Goal: Task Accomplishment & Management: Complete application form

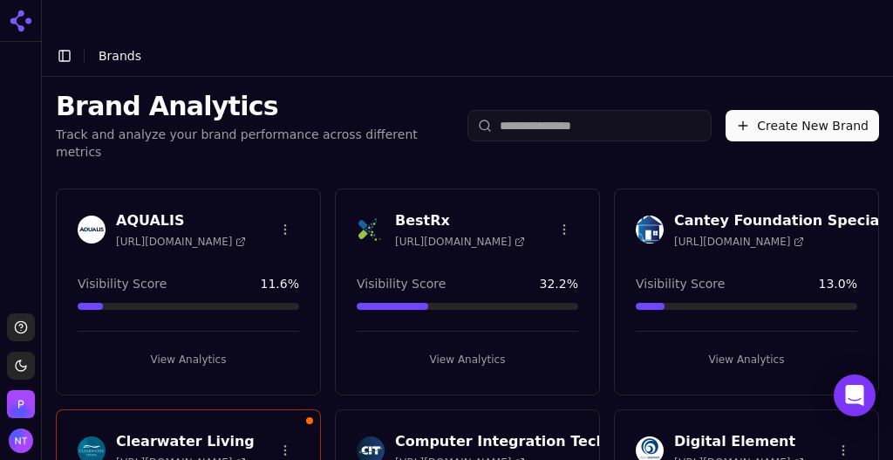
click at [824, 110] on button "Create New Brand" at bounding box center [803, 125] width 154 height 31
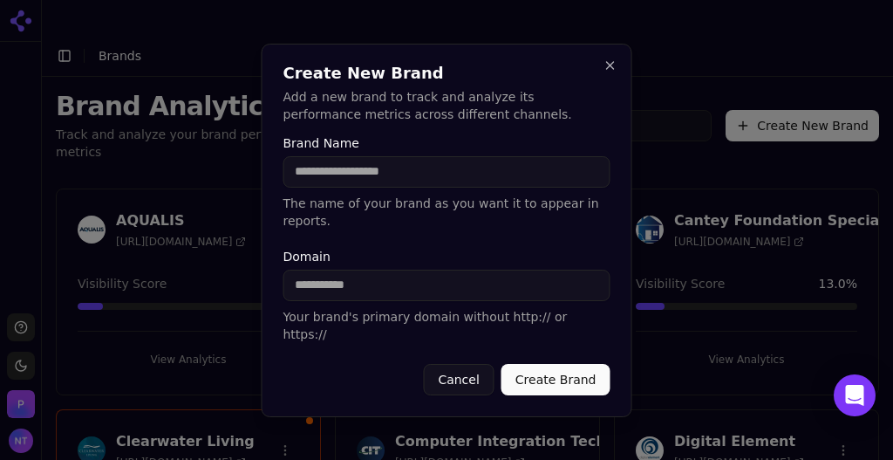
drag, startPoint x: 458, startPoint y: 296, endPoint x: 507, endPoint y: 201, distance: 106.9
click at [458, 296] on input "Domain" at bounding box center [447, 285] width 327 height 31
paste input "**********"
drag, startPoint x: 361, startPoint y: 284, endPoint x: 236, endPoint y: 268, distance: 125.8
click at [236, 268] on body "Support Toggle theme Perrill Toggle Sidebar Brands Brand Analytics Track and an…" at bounding box center [446, 247] width 893 height 495
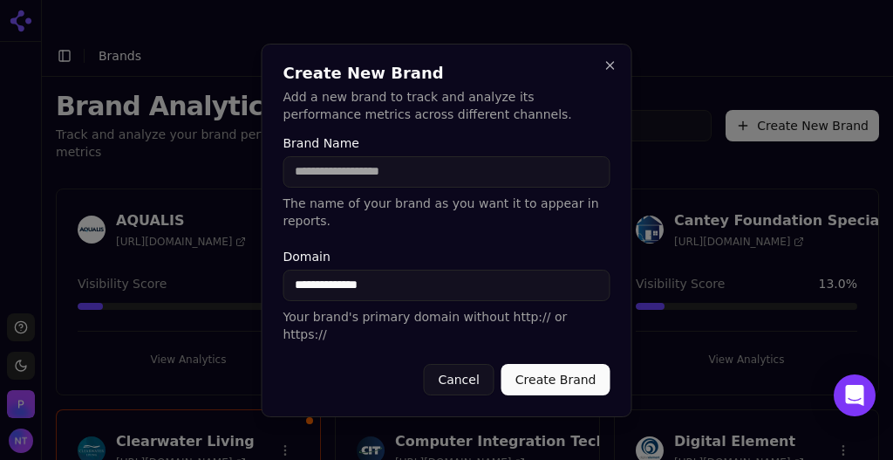
type input "**********"
click at [366, 207] on div "Brand Name The name of your brand as you want it to appear in reports." at bounding box center [447, 183] width 327 height 92
click at [360, 188] on input "Brand Name" at bounding box center [447, 171] width 327 height 31
type input "**********"
click at [586, 367] on button "Create Brand" at bounding box center [556, 379] width 109 height 31
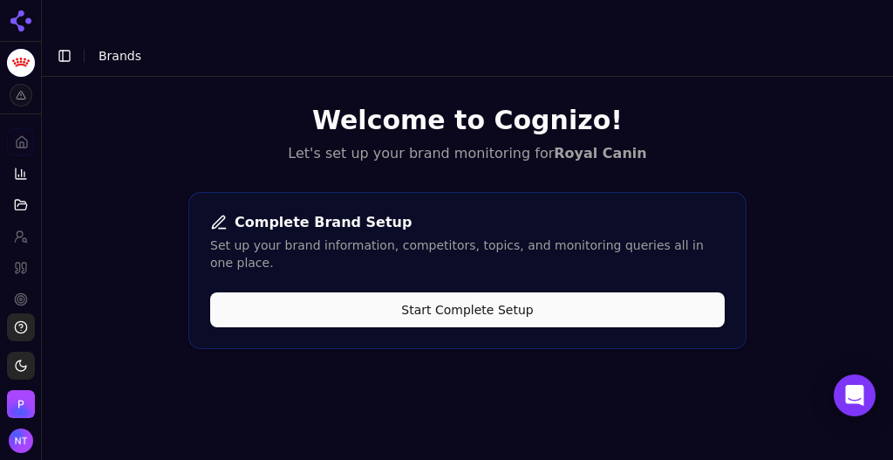
click at [522, 292] on button "Start Complete Setup" at bounding box center [467, 309] width 515 height 35
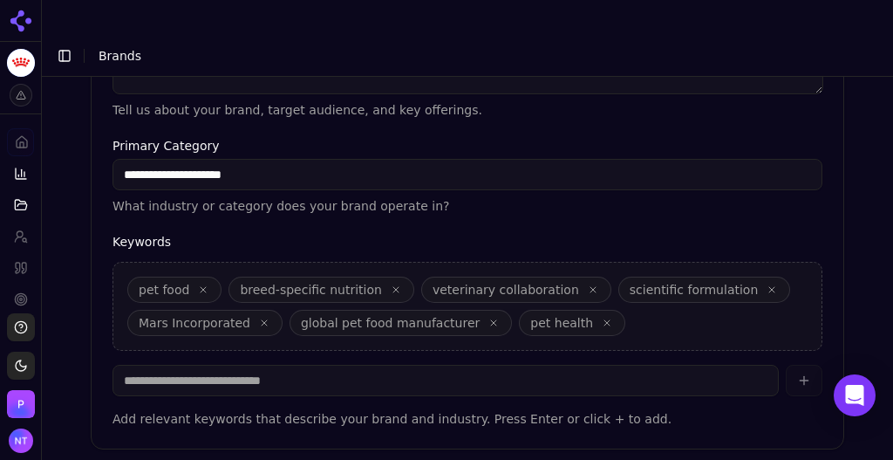
scroll to position [660, 0]
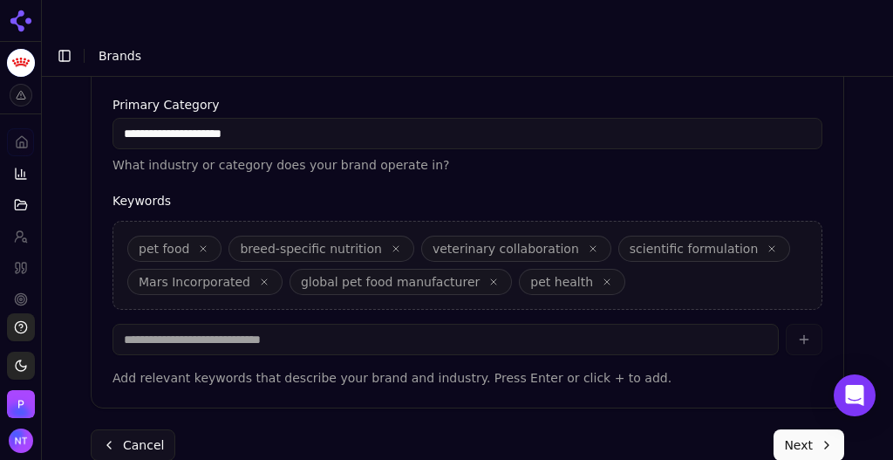
click at [262, 279] on icon "button" at bounding box center [264, 281] width 5 height 5
click at [461, 243] on div "pet food breed-specific nutrition veterinary collaboration scientific formulati…" at bounding box center [468, 265] width 710 height 89
click at [449, 324] on input at bounding box center [446, 339] width 666 height 31
type input "*"
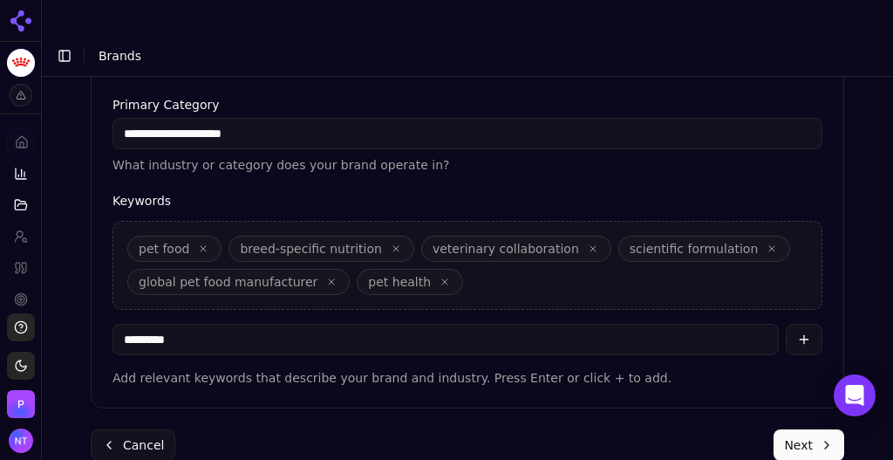
type input "**********"
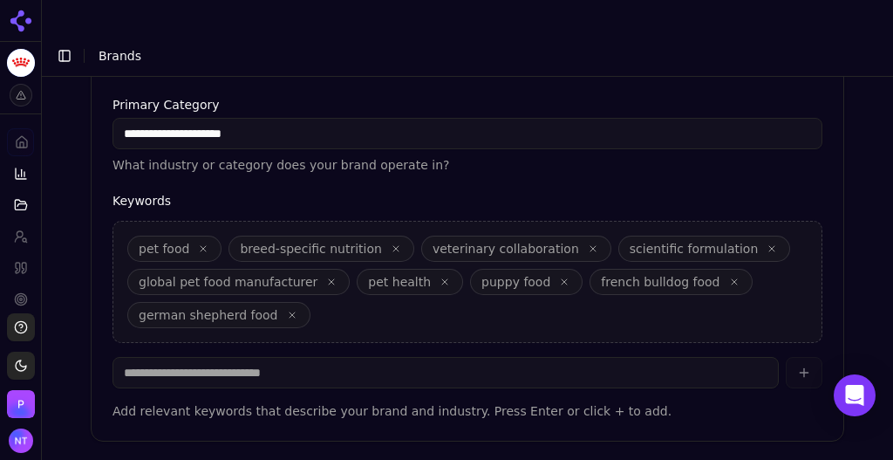
click at [767, 243] on icon "button" at bounding box center [772, 248] width 10 height 10
click at [440, 277] on icon "button" at bounding box center [445, 282] width 10 height 10
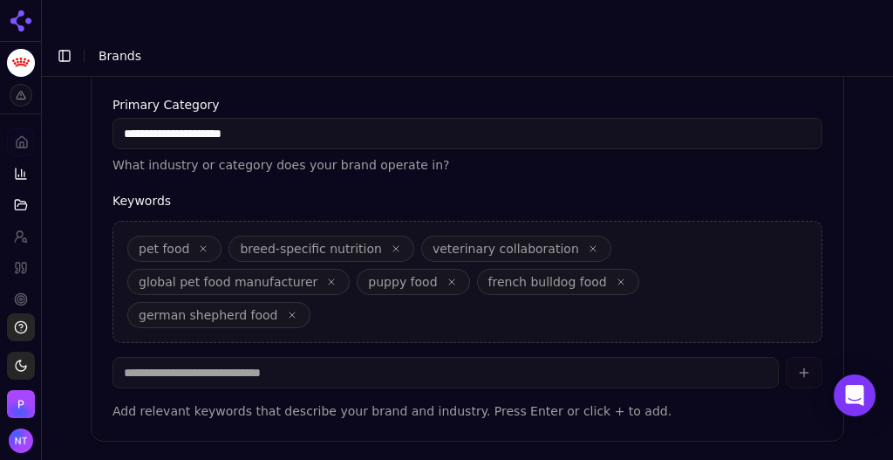
click at [201, 246] on icon "button" at bounding box center [203, 248] width 5 height 5
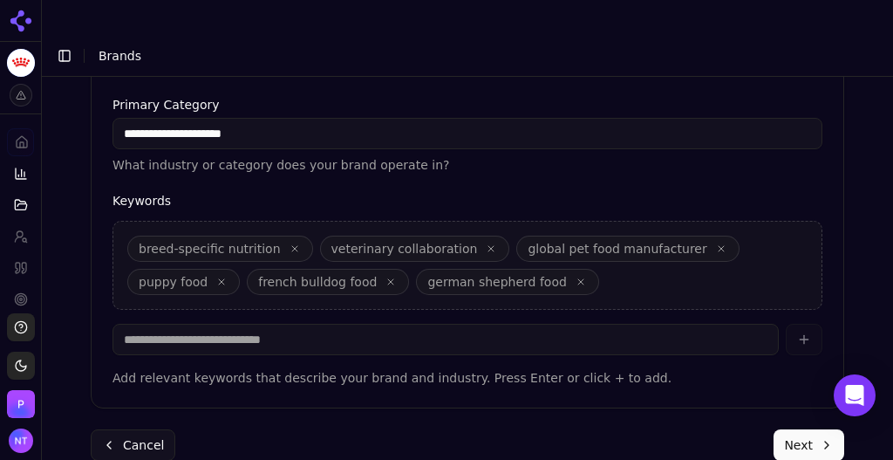
click at [486, 243] on icon "button" at bounding box center [491, 248] width 10 height 10
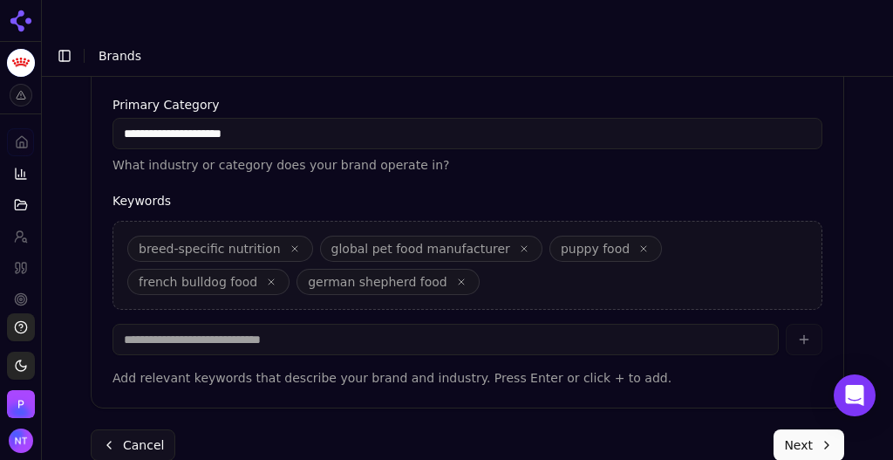
click at [522, 246] on icon "button" at bounding box center [524, 248] width 5 height 5
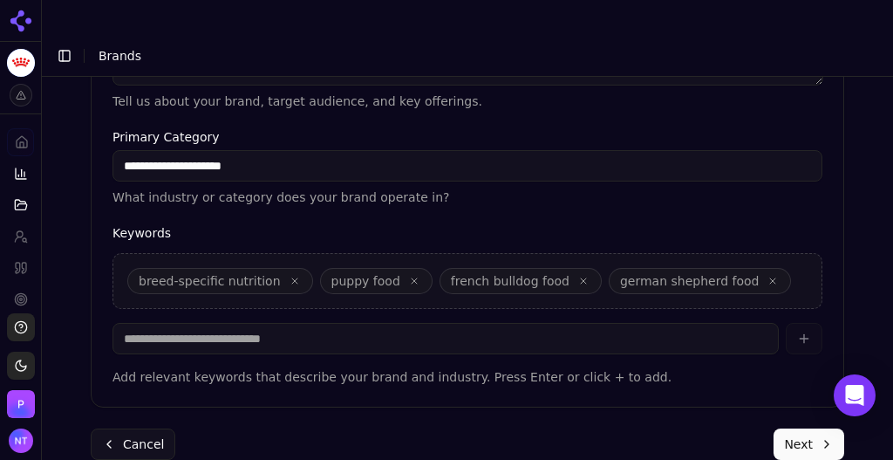
click at [308, 323] on input at bounding box center [446, 338] width 666 height 31
type input "**********"
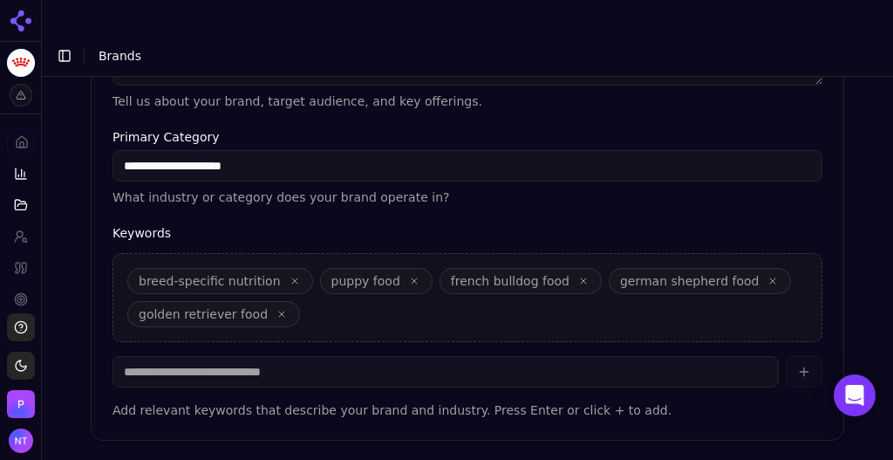
click at [441, 356] on input at bounding box center [446, 371] width 666 height 31
type input "******"
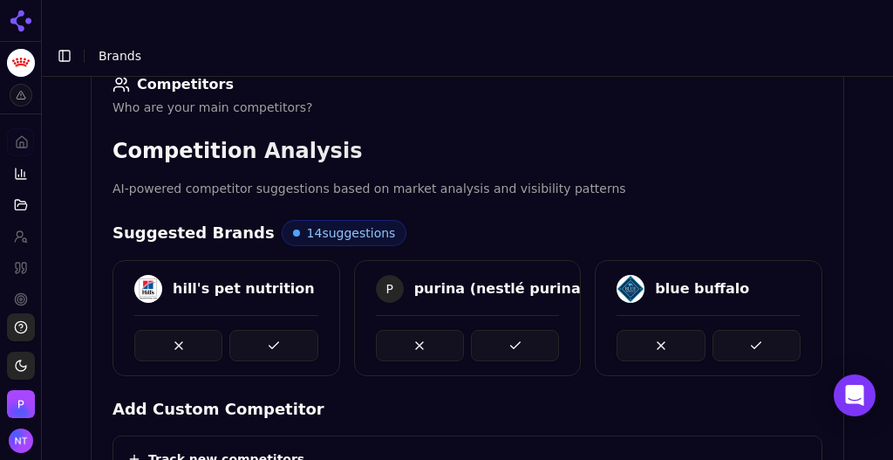
scroll to position [298, 0]
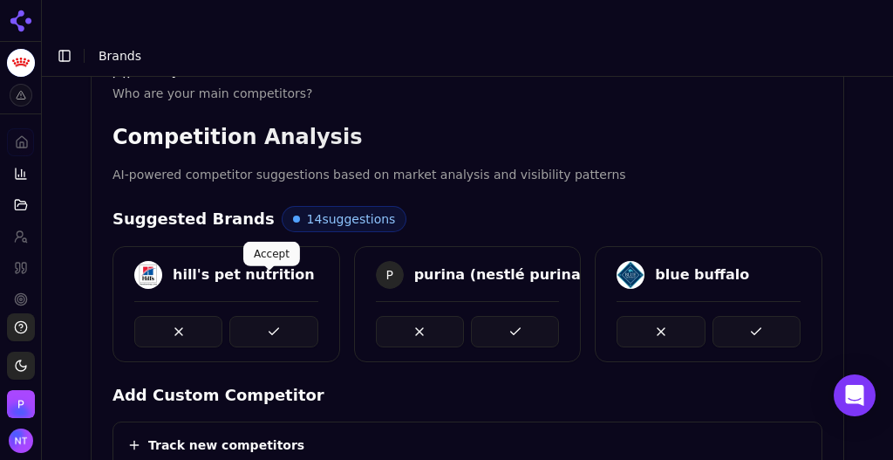
click at [275, 316] on button at bounding box center [273, 331] width 88 height 31
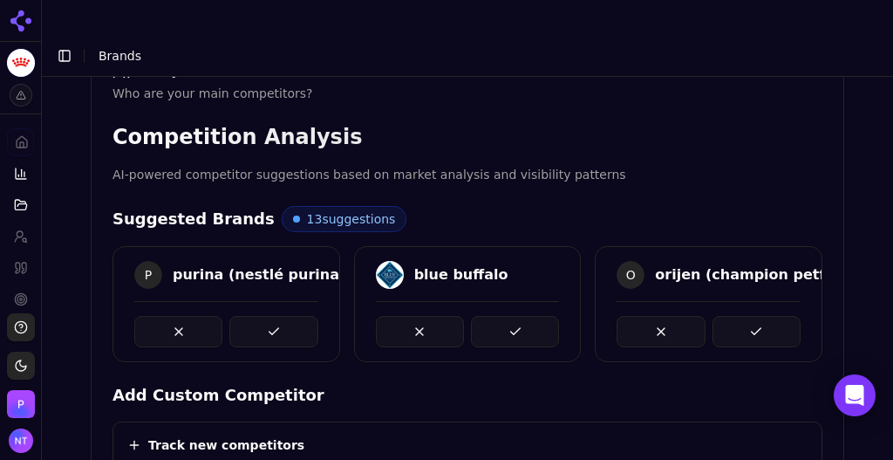
click at [275, 316] on button at bounding box center [273, 331] width 88 height 31
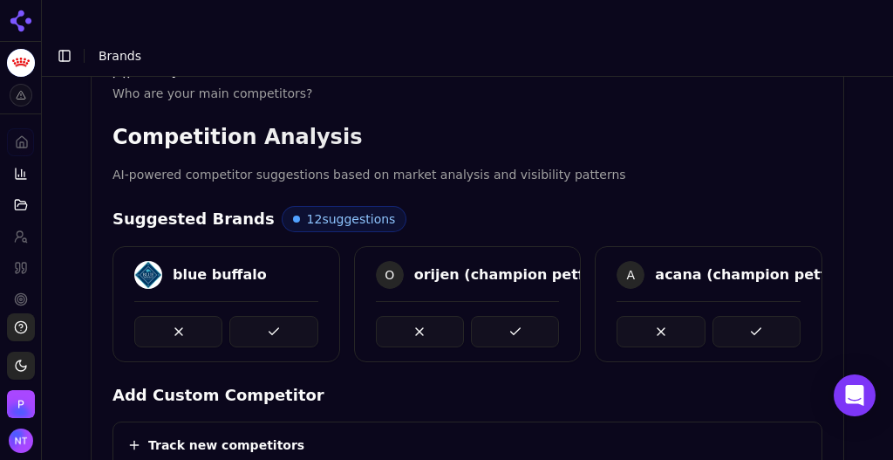
click at [275, 316] on button at bounding box center [273, 331] width 88 height 31
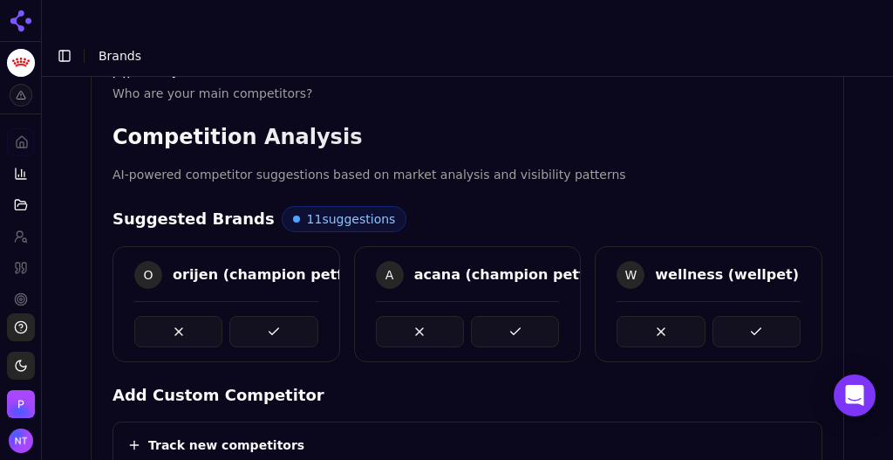
click at [275, 316] on button at bounding box center [273, 331] width 88 height 31
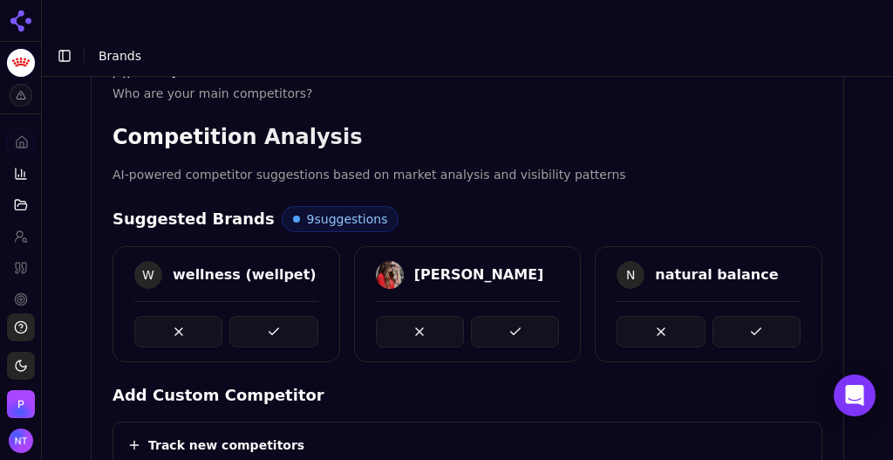
click at [275, 316] on button at bounding box center [273, 331] width 88 height 31
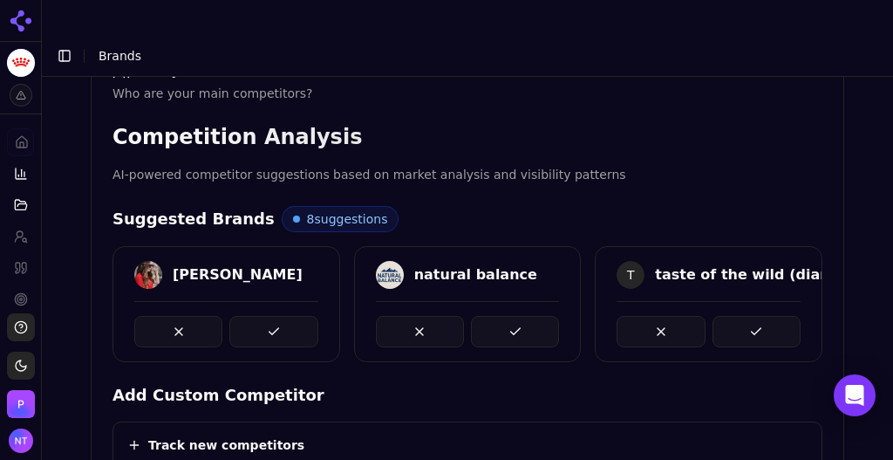
click at [275, 316] on button at bounding box center [273, 331] width 88 height 31
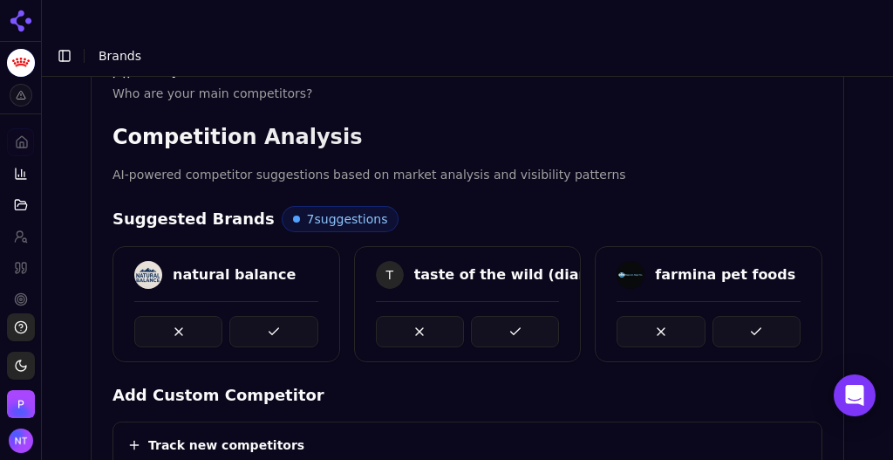
click at [275, 316] on button at bounding box center [273, 331] width 88 height 31
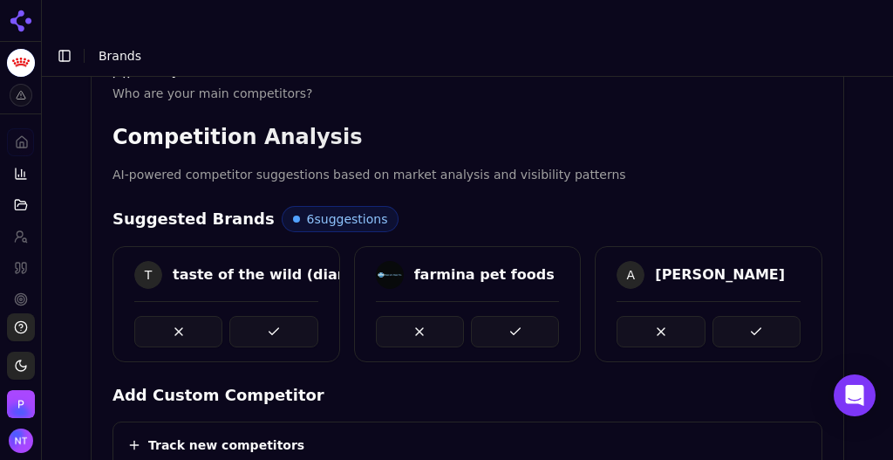
click at [275, 316] on button at bounding box center [273, 331] width 88 height 31
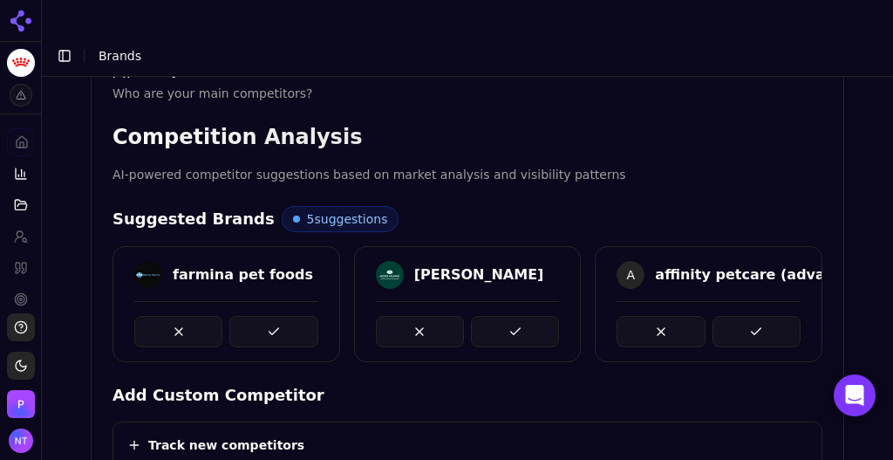
click at [275, 316] on button at bounding box center [273, 331] width 88 height 31
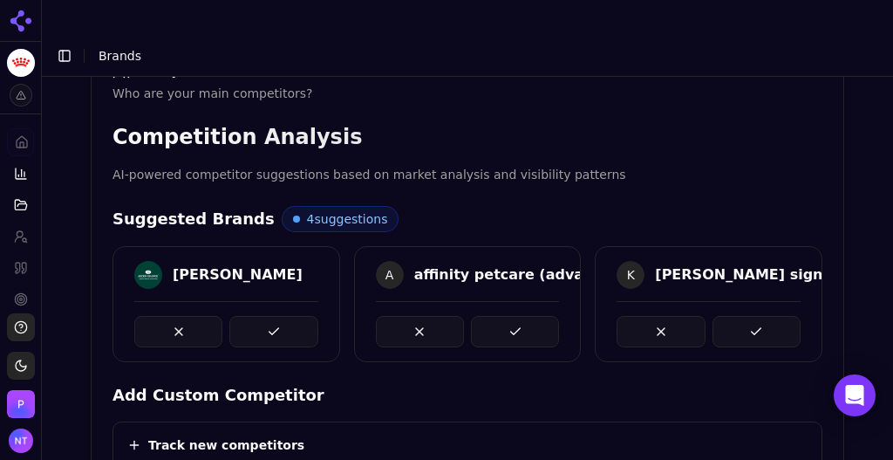
click at [275, 316] on button at bounding box center [273, 331] width 88 height 31
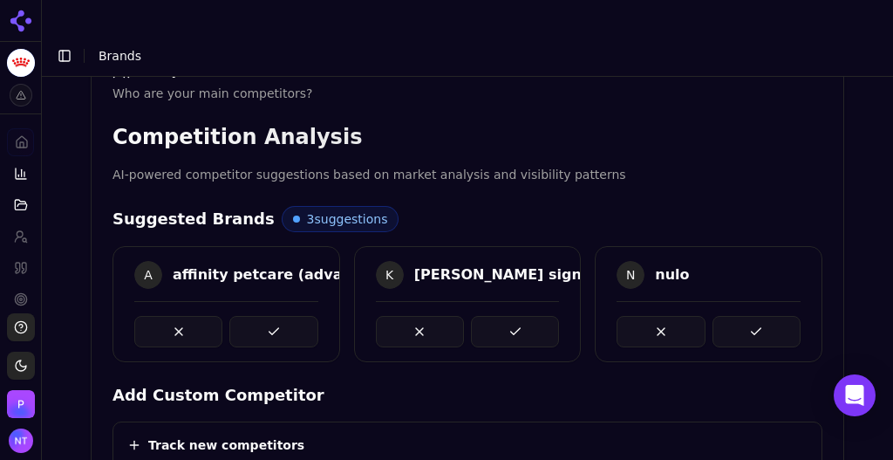
click at [275, 316] on button at bounding box center [273, 331] width 88 height 31
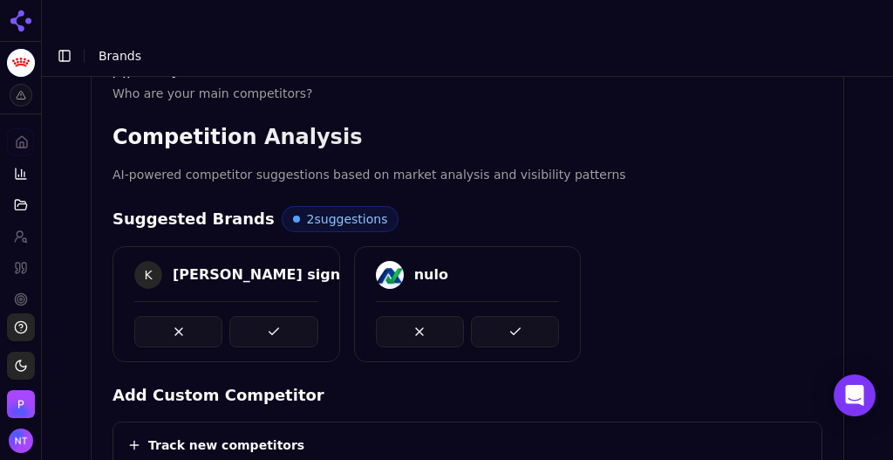
click at [275, 316] on button at bounding box center [273, 331] width 88 height 31
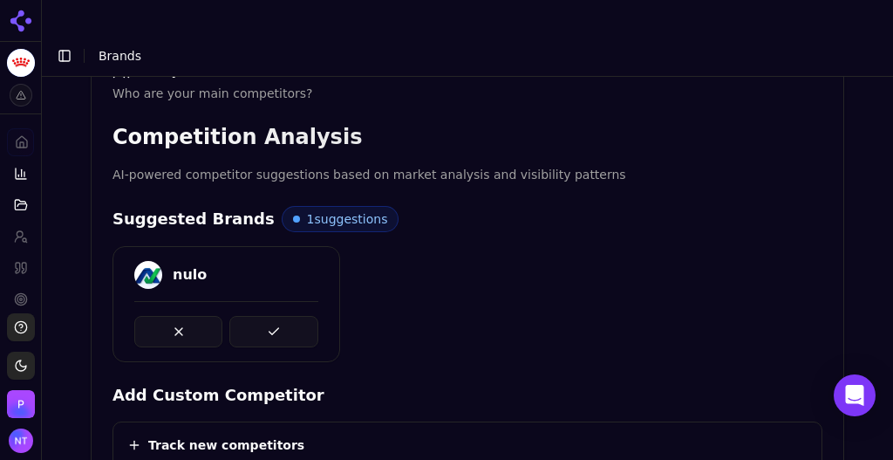
click at [275, 316] on button at bounding box center [273, 331] width 88 height 31
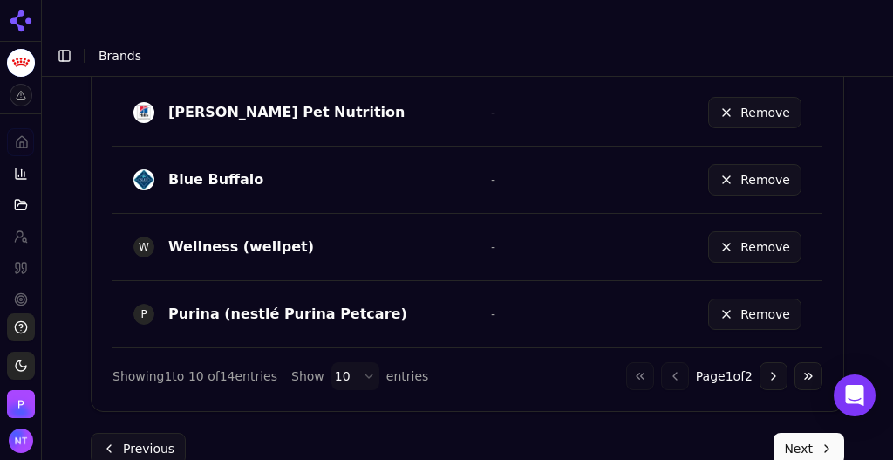
click at [783, 433] on button "Next" at bounding box center [809, 448] width 71 height 31
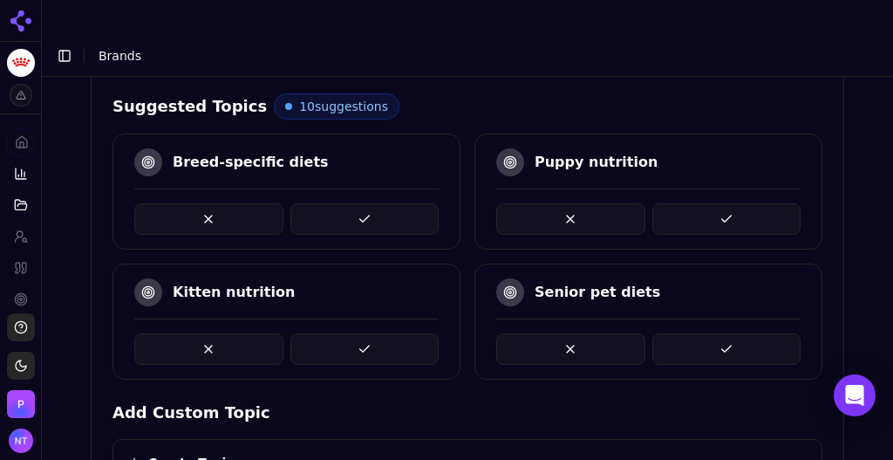
scroll to position [448, 0]
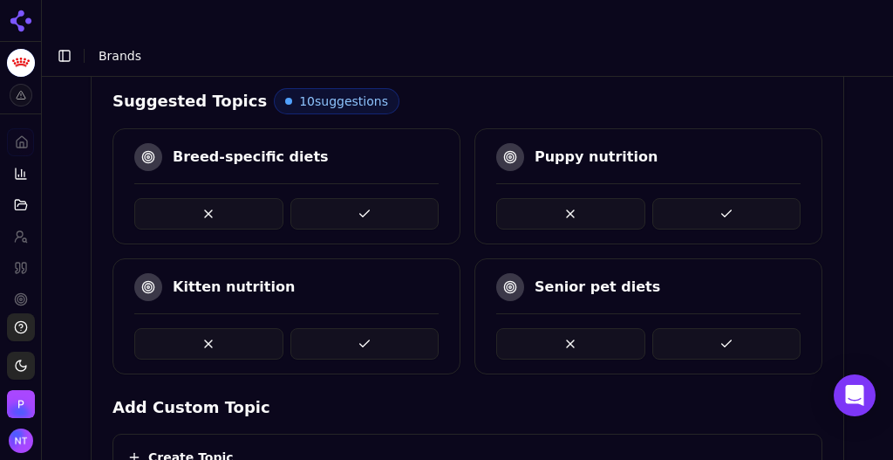
click at [343, 198] on button at bounding box center [364, 213] width 149 height 31
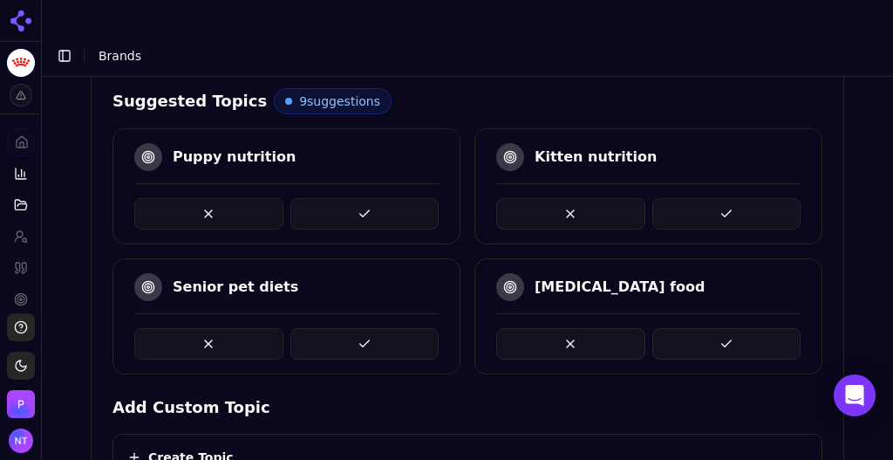
click at [537, 188] on div "Kitten nutrition" at bounding box center [649, 186] width 348 height 116
click at [539, 198] on button at bounding box center [570, 213] width 149 height 31
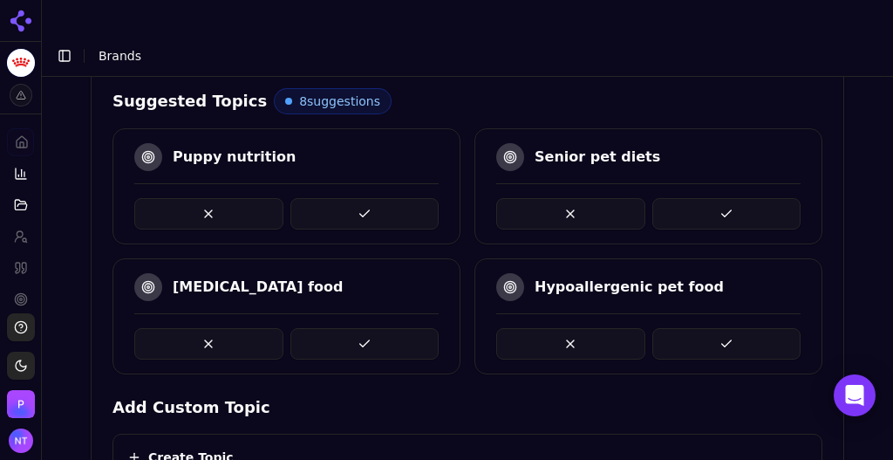
click at [539, 198] on button at bounding box center [570, 213] width 149 height 31
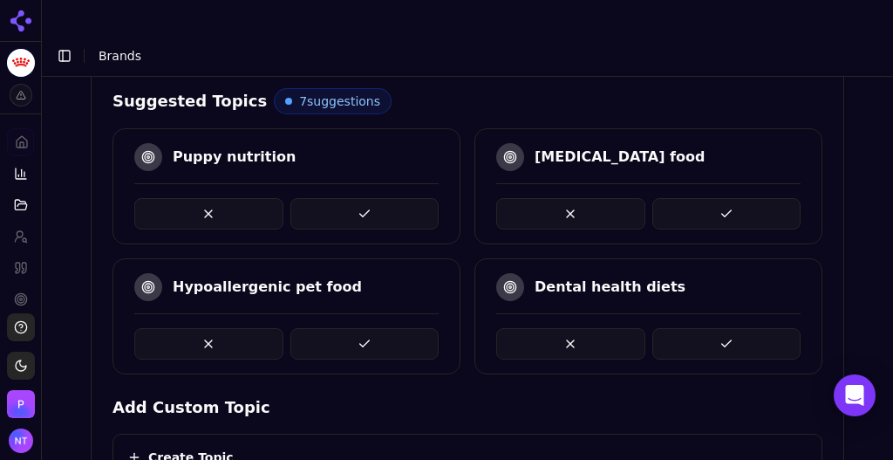
click at [539, 198] on button at bounding box center [570, 213] width 149 height 31
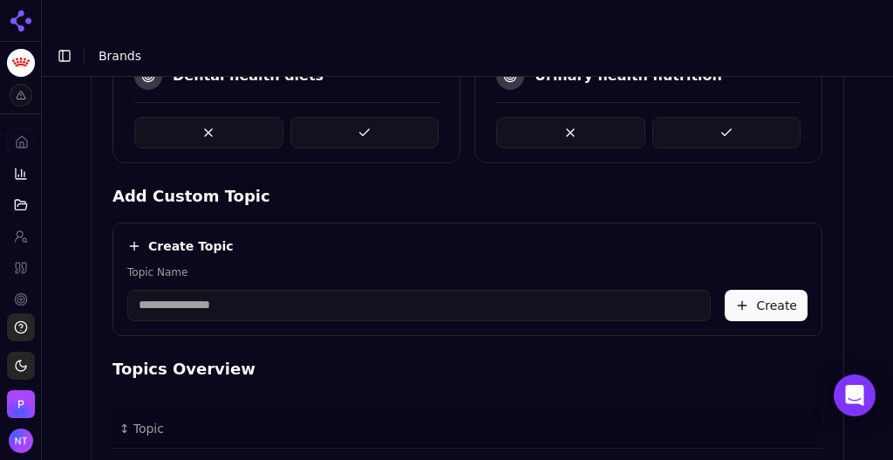
scroll to position [686, 0]
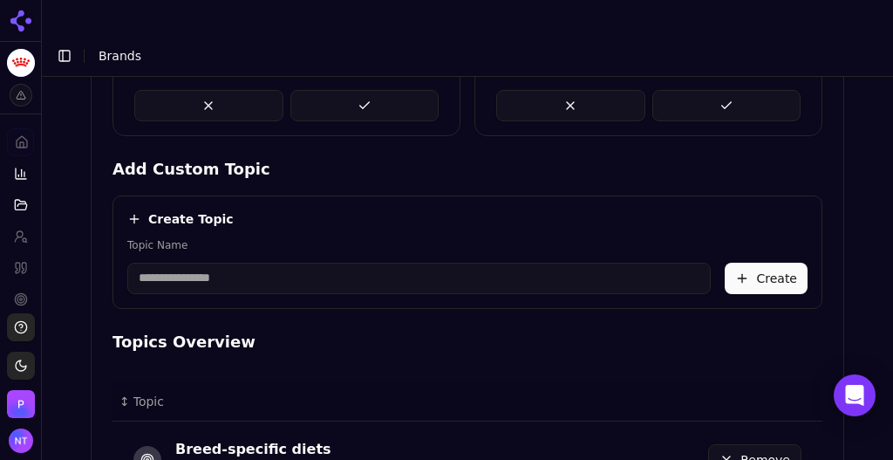
click at [296, 263] on input "Topic Name" at bounding box center [419, 278] width 584 height 31
type input "**********"
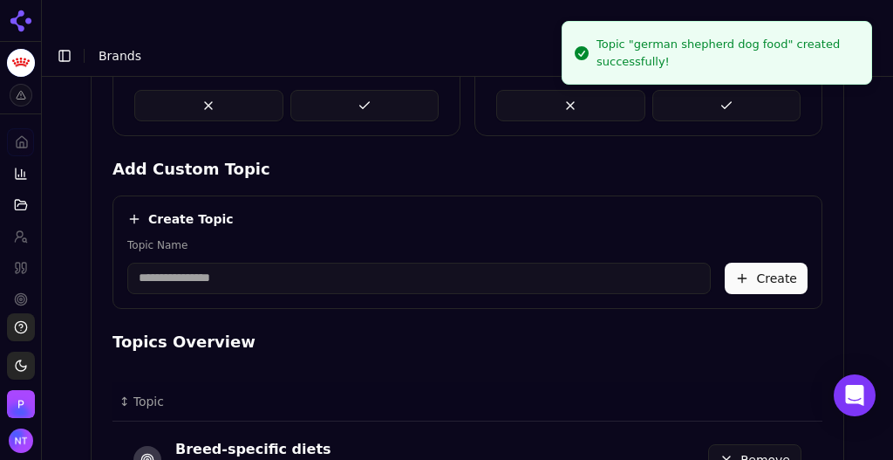
click at [296, 263] on input "Topic Name" at bounding box center [419, 278] width 584 height 31
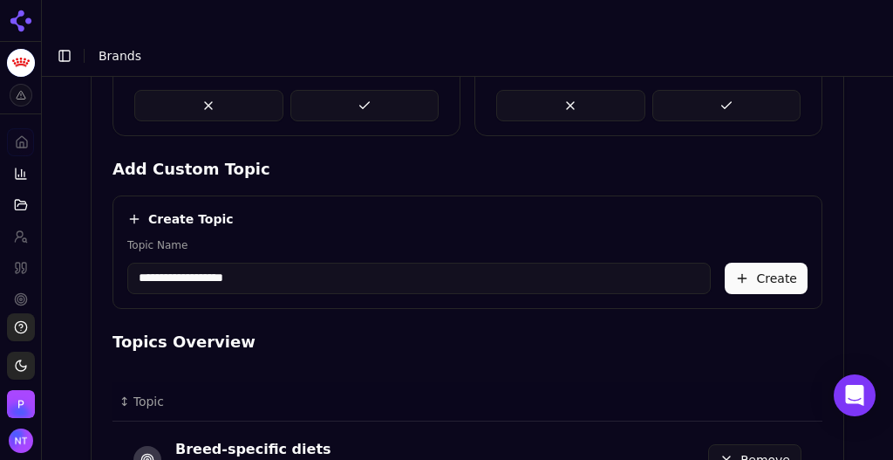
type input "**********"
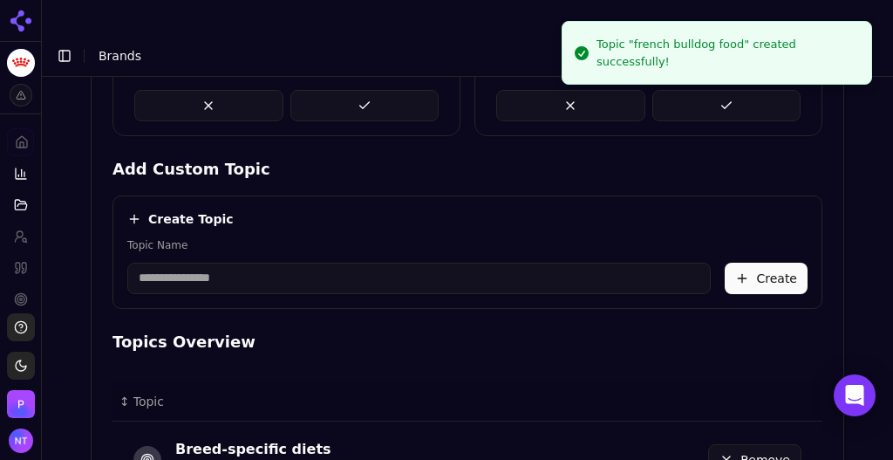
click at [294, 263] on input "Topic Name" at bounding box center [419, 278] width 584 height 31
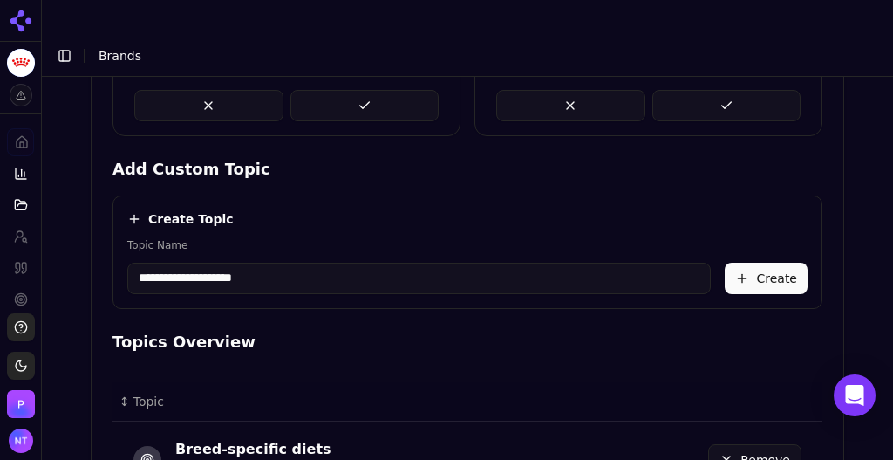
type input "**********"
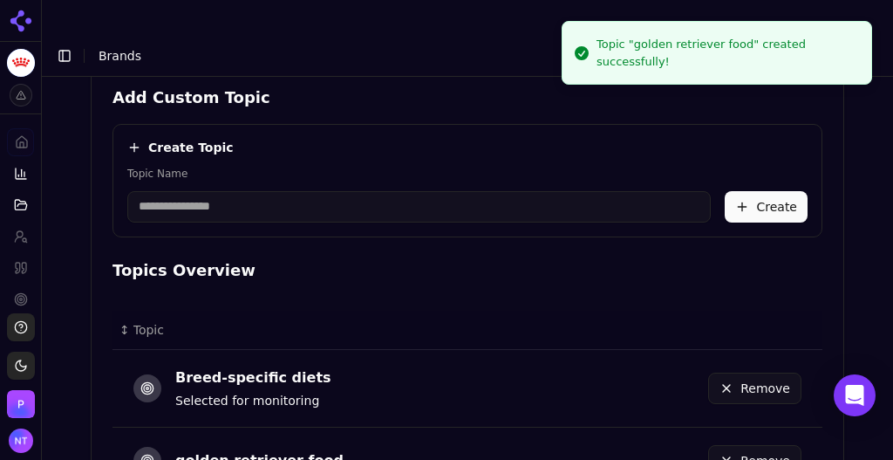
scroll to position [737, 0]
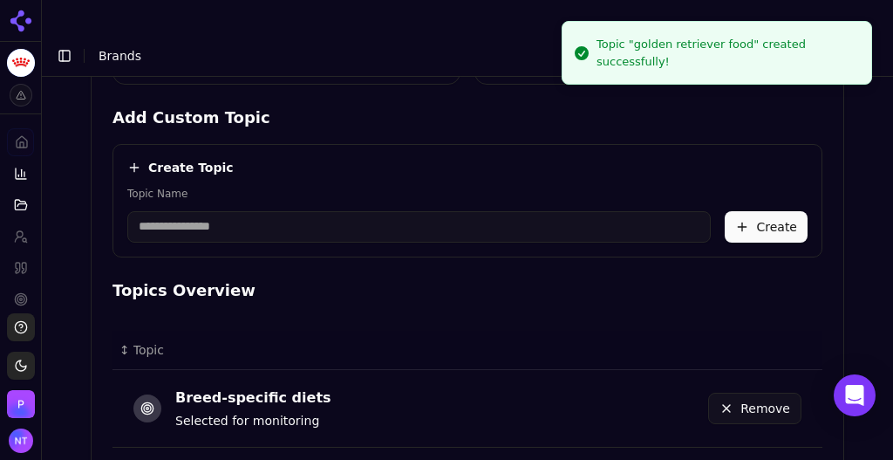
click at [455, 211] on input "Topic Name" at bounding box center [419, 226] width 584 height 31
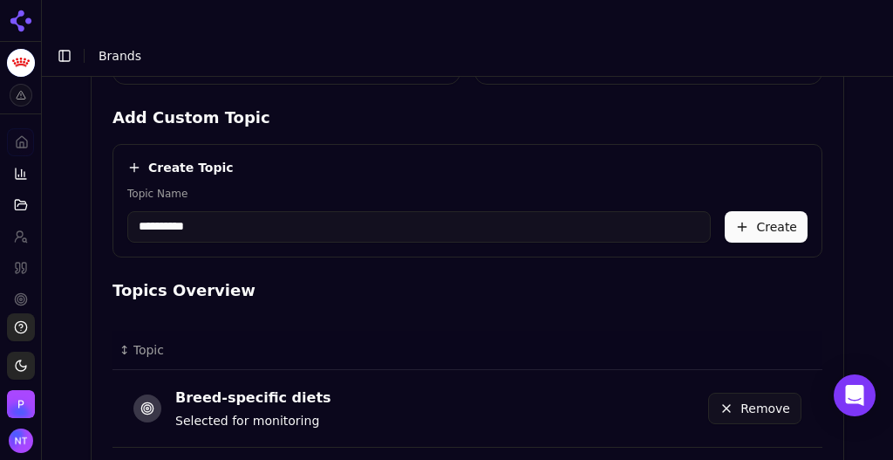
type input "**********"
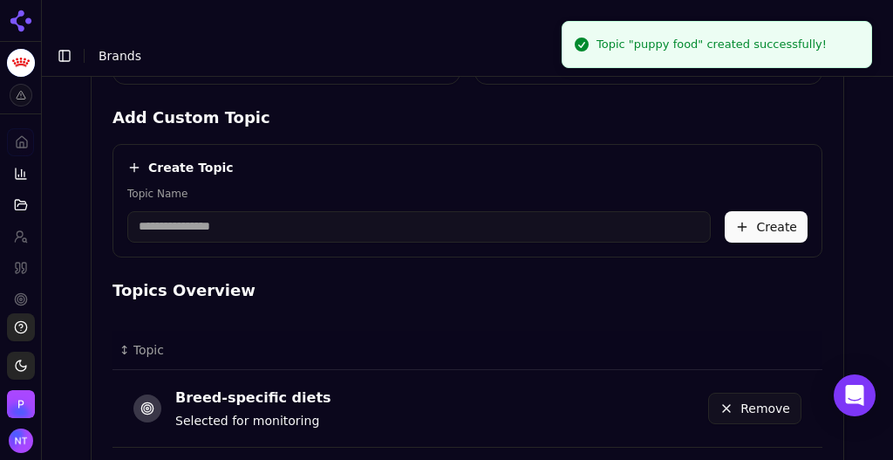
scroll to position [1076, 0]
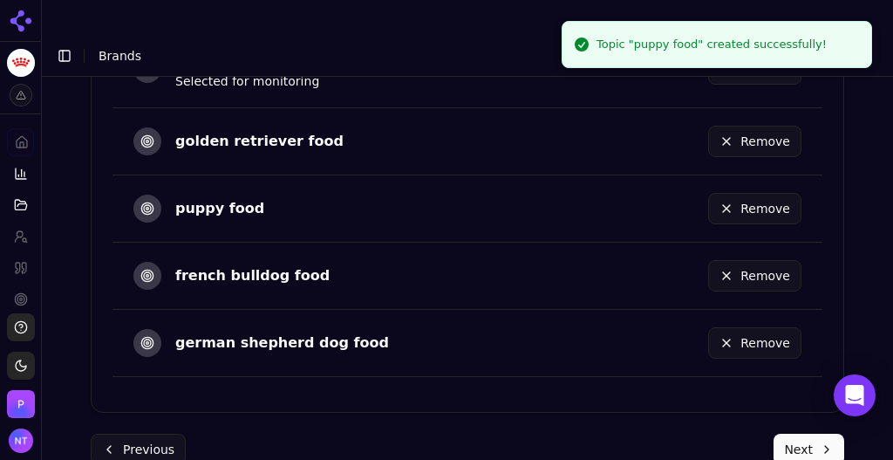
click at [796, 434] on button "Next" at bounding box center [809, 449] width 71 height 31
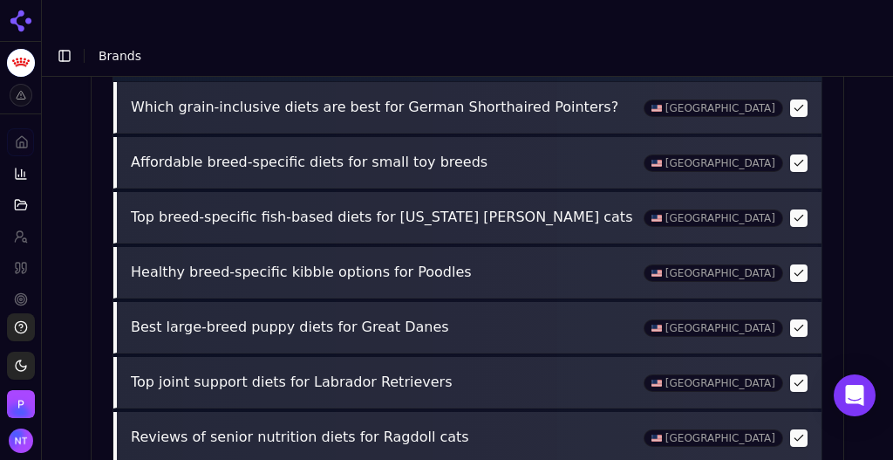
scroll to position [999, 0]
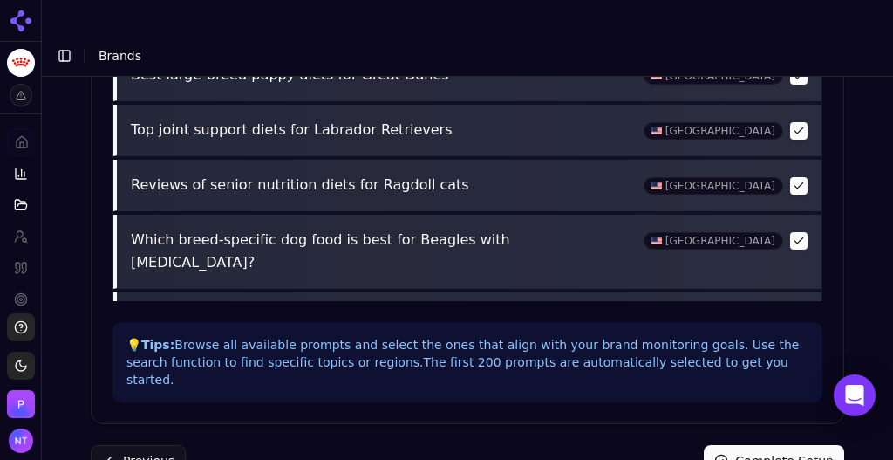
click at [761, 445] on button "Complete Setup" at bounding box center [774, 460] width 140 height 31
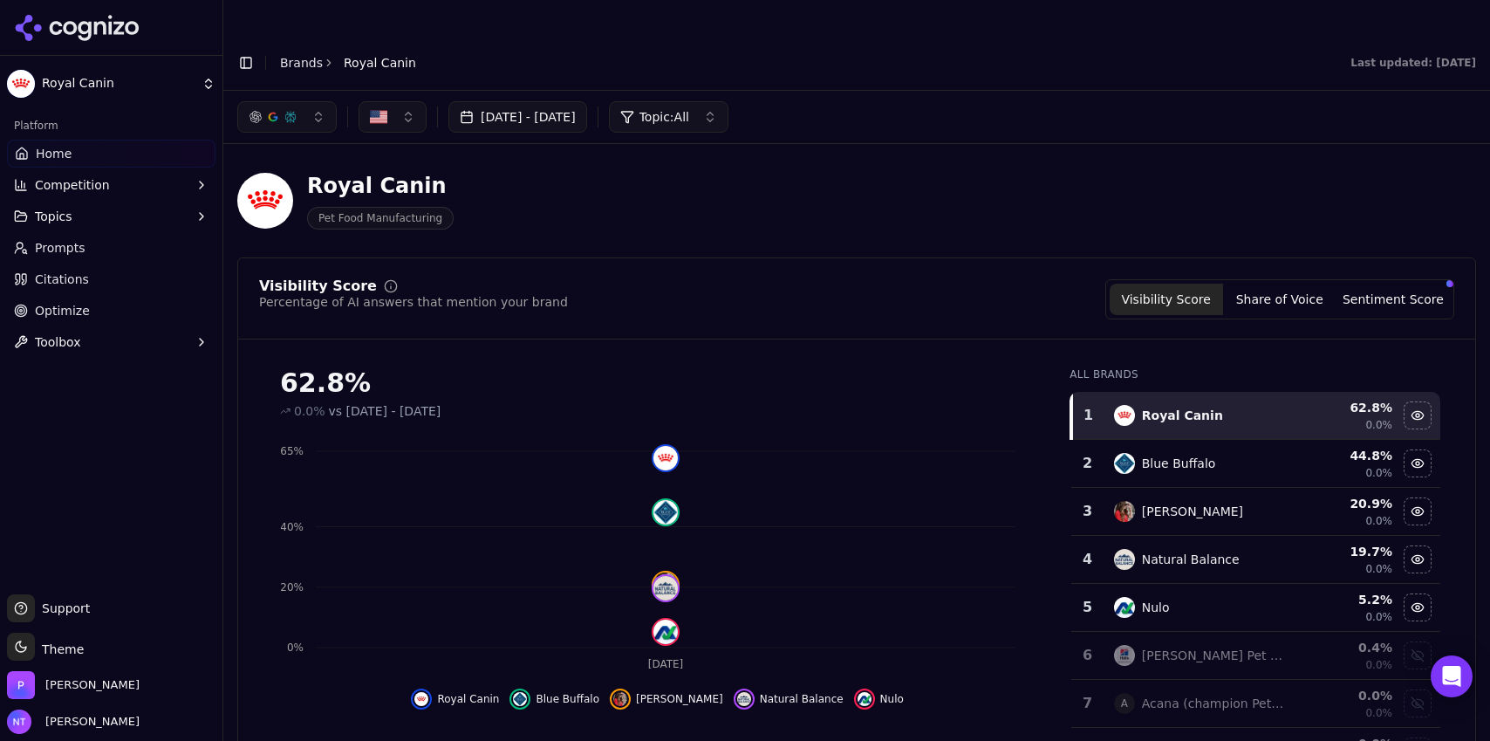
click at [1289, 284] on button "Share of Voice" at bounding box center [1279, 299] width 113 height 31
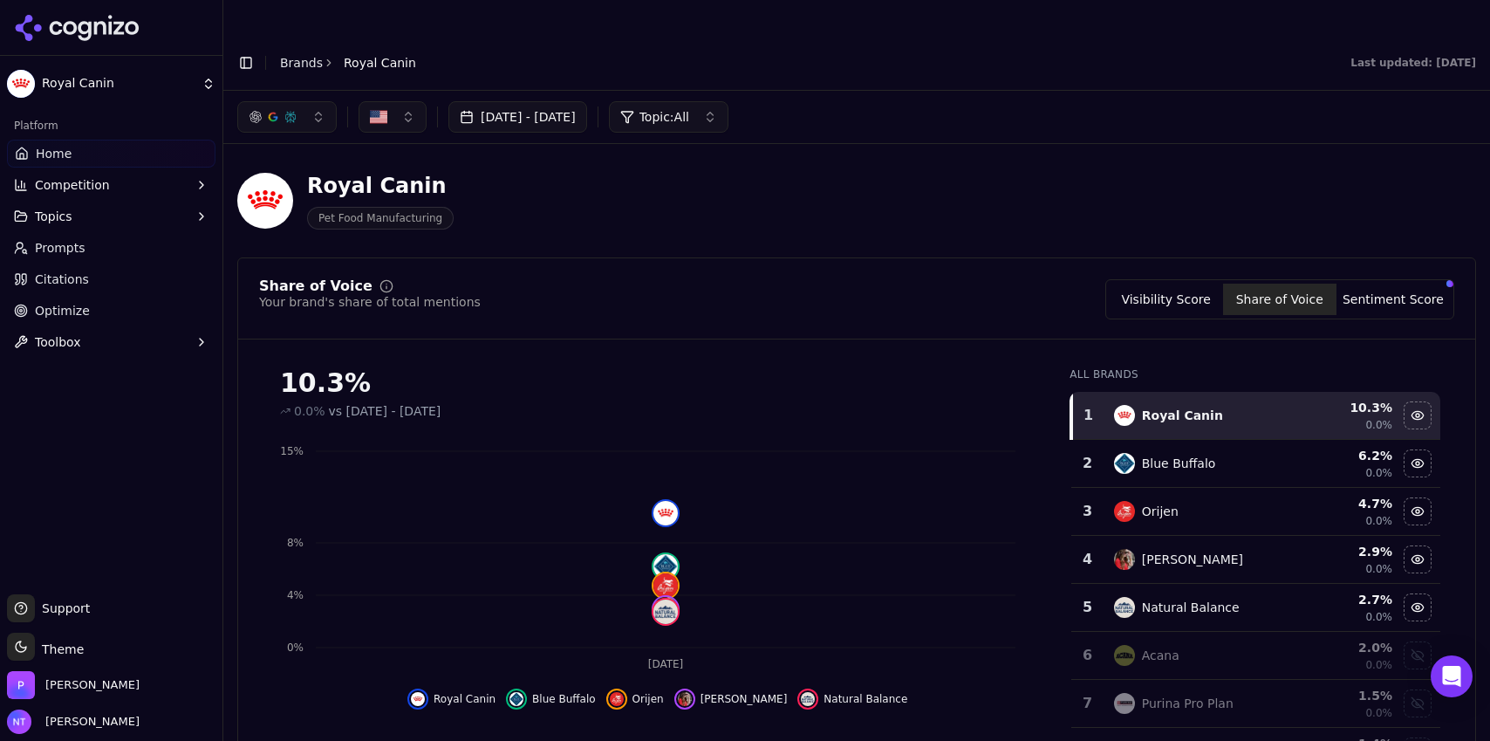
click at [1177, 284] on button "Visibility Score" at bounding box center [1166, 299] width 113 height 31
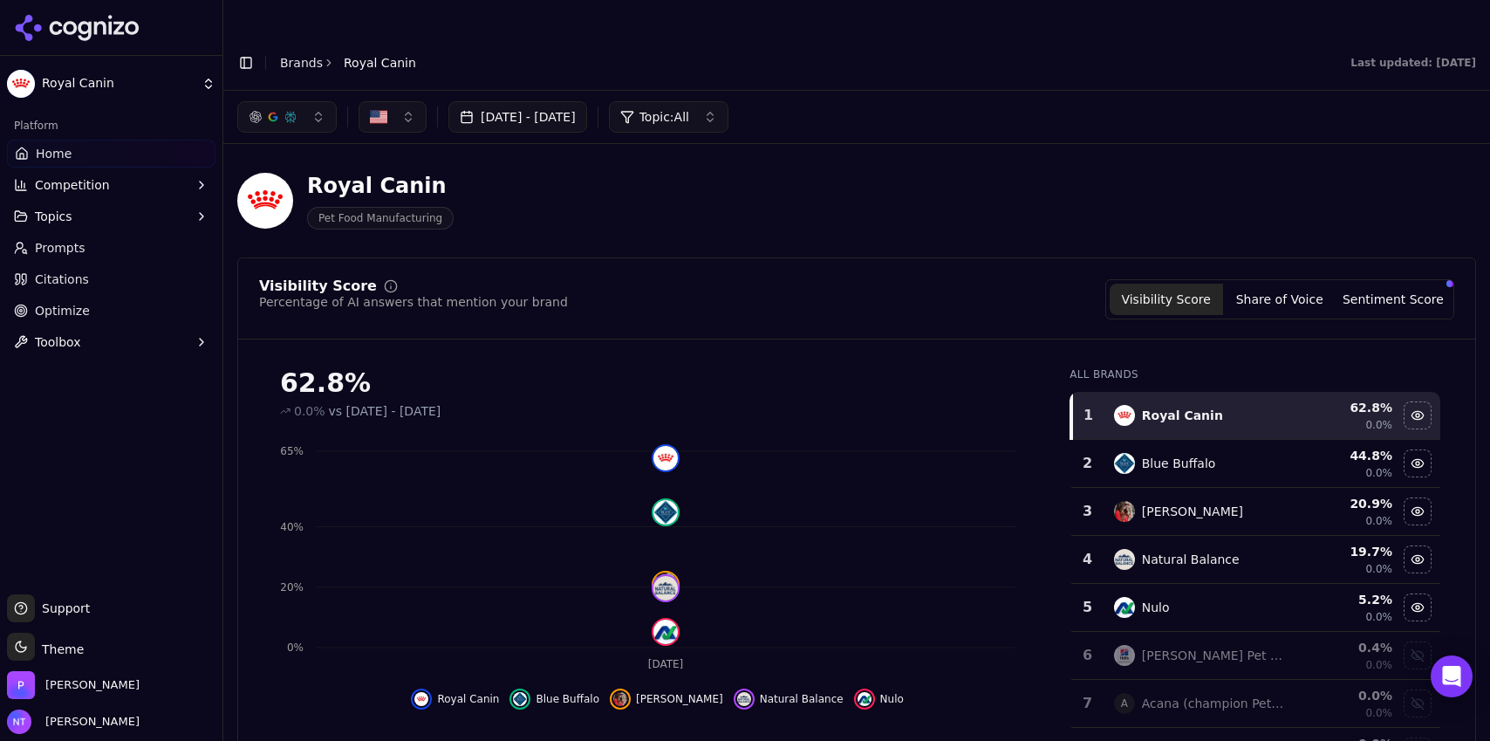
click at [1177, 284] on button "Visibility Score" at bounding box center [1166, 299] width 113 height 31
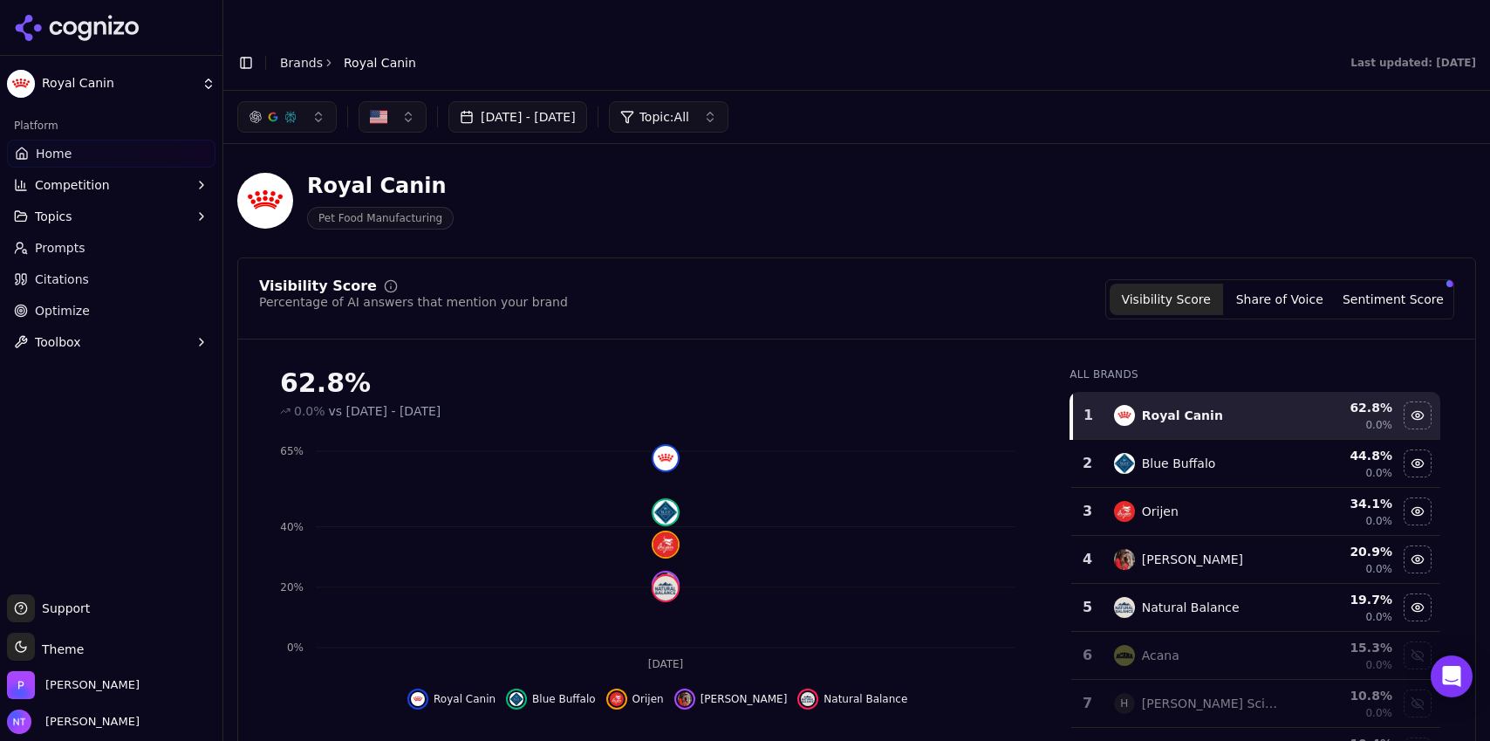
click at [1282, 284] on button "Share of Voice" at bounding box center [1279, 299] width 113 height 31
